Goal: Navigation & Orientation: Understand site structure

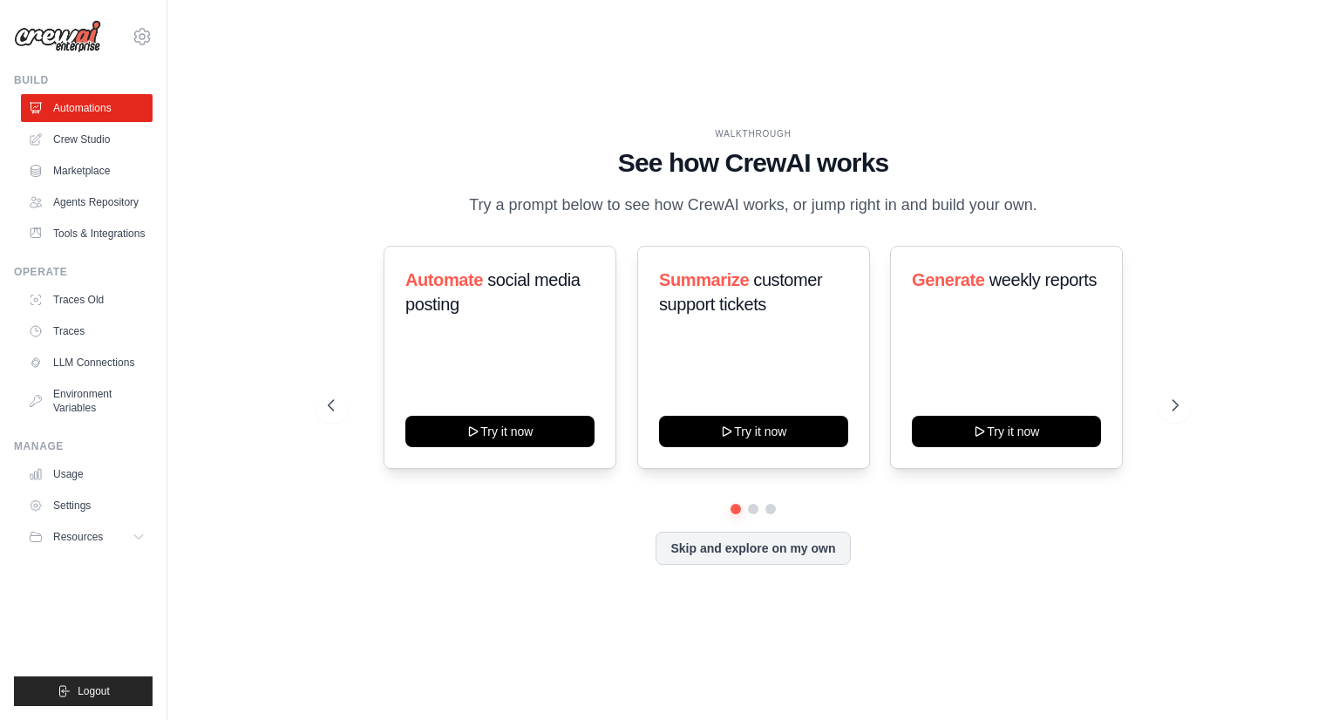
click at [326, 127] on div "WALKTHROUGH See how [PERSON_NAME] works Try a prompt below to see how [PERSON_N…" at bounding box center [753, 360] width 893 height 466
click at [119, 135] on link "Crew Studio" at bounding box center [89, 140] width 132 height 28
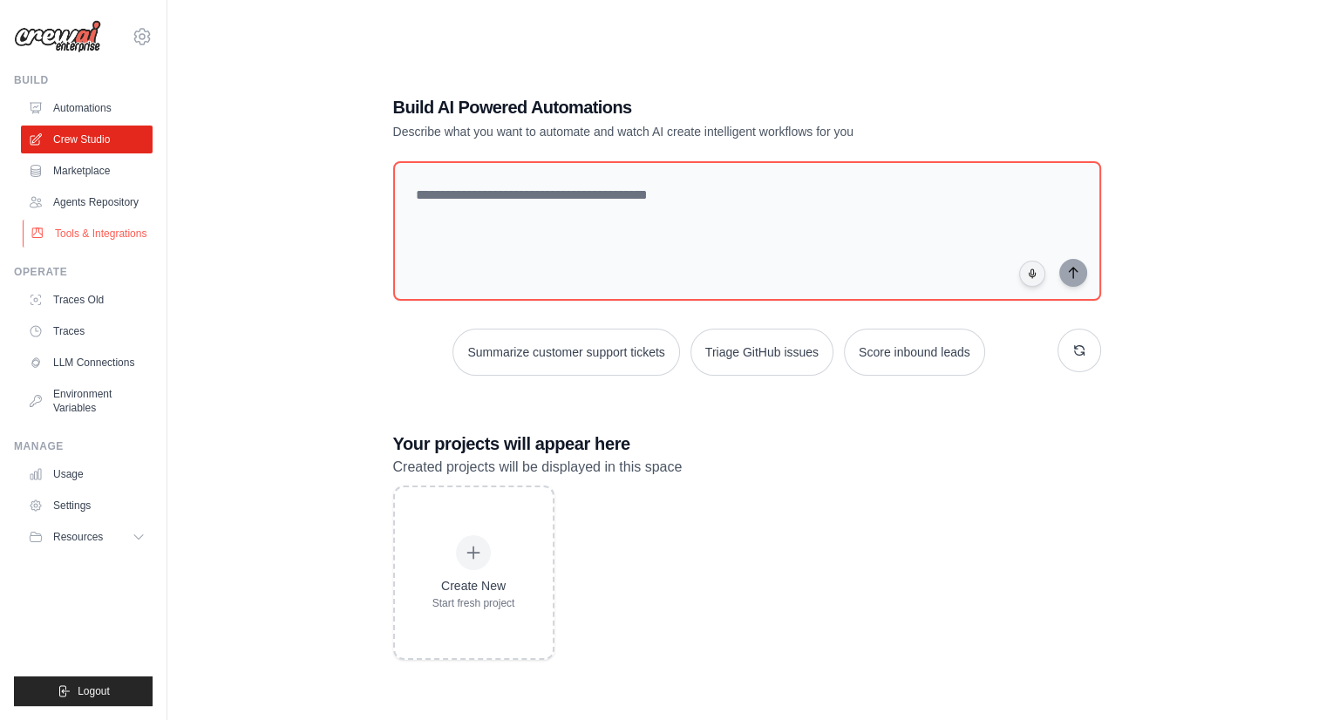
click at [101, 228] on link "Tools & Integrations" at bounding box center [89, 234] width 132 height 28
click at [134, 551] on button "Resources" at bounding box center [89, 537] width 132 height 28
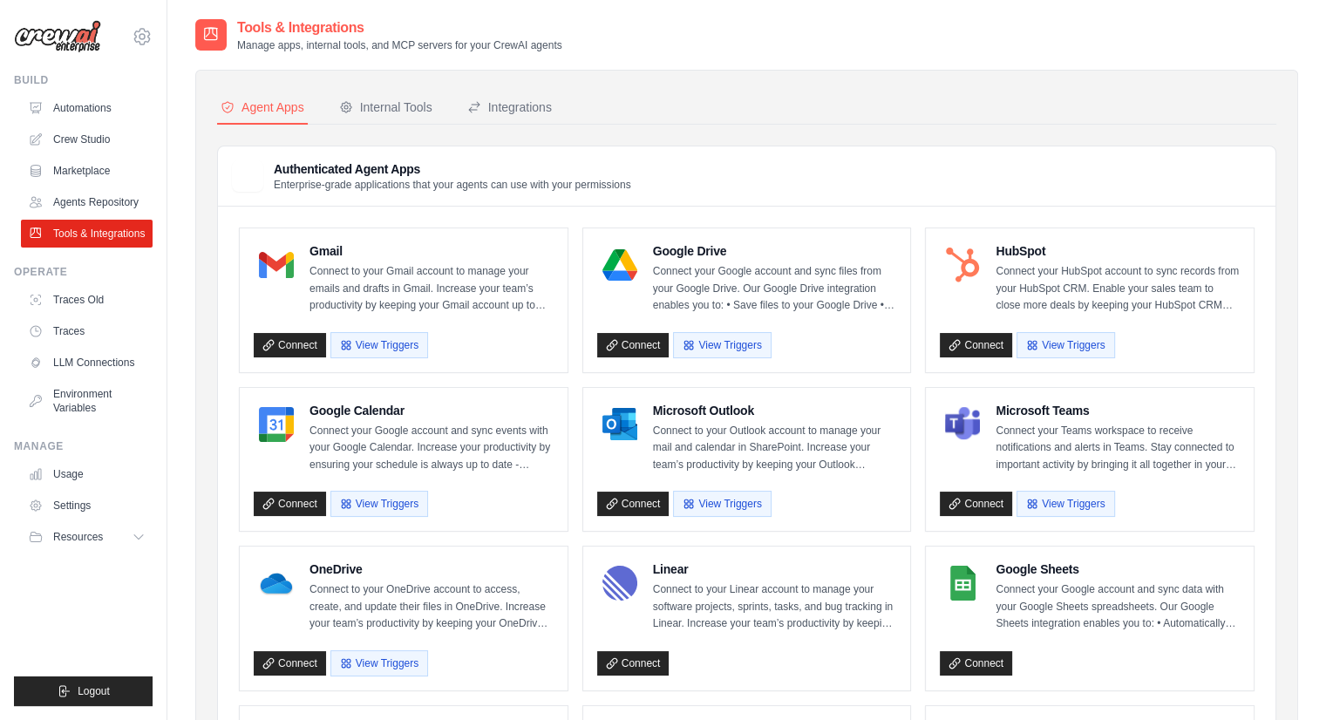
drag, startPoint x: 136, startPoint y: 555, endPoint x: 166, endPoint y: 399, distance: 159.7
click at [166, 399] on div "knola151@asu.edu Settings Build Automations" at bounding box center [83, 360] width 167 height 720
